Goal: Task Accomplishment & Management: Use online tool/utility

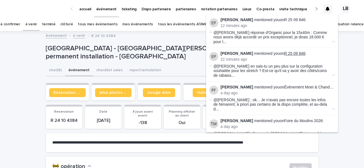
click at [293, 51] on link "R 25 09 846" at bounding box center [294, 53] width 21 height 4
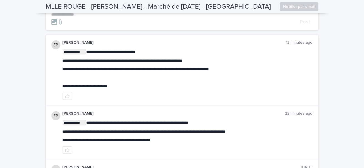
scroll to position [75, 0]
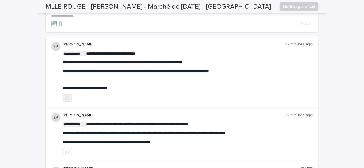
click at [67, 96] on icon "button" at bounding box center [67, 98] width 4 height 4
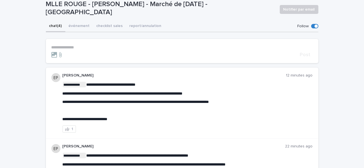
click at [86, 47] on p "**********" at bounding box center [181, 47] width 261 height 5
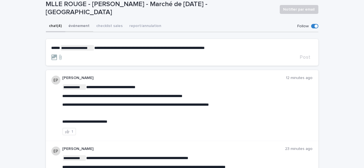
click at [81, 27] on button "événement" at bounding box center [79, 27] width 28 height 12
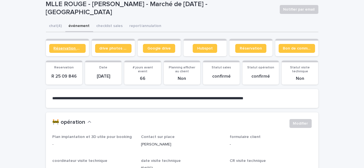
click at [76, 49] on span "Réservation client" at bounding box center [68, 48] width 28 height 4
click at [298, 45] on link "Bon de commande" at bounding box center [296, 48] width 36 height 9
click at [60, 28] on button "chat (4)" at bounding box center [55, 27] width 19 height 12
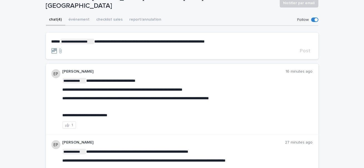
scroll to position [52, 0]
